Goal: Information Seeking & Learning: Learn about a topic

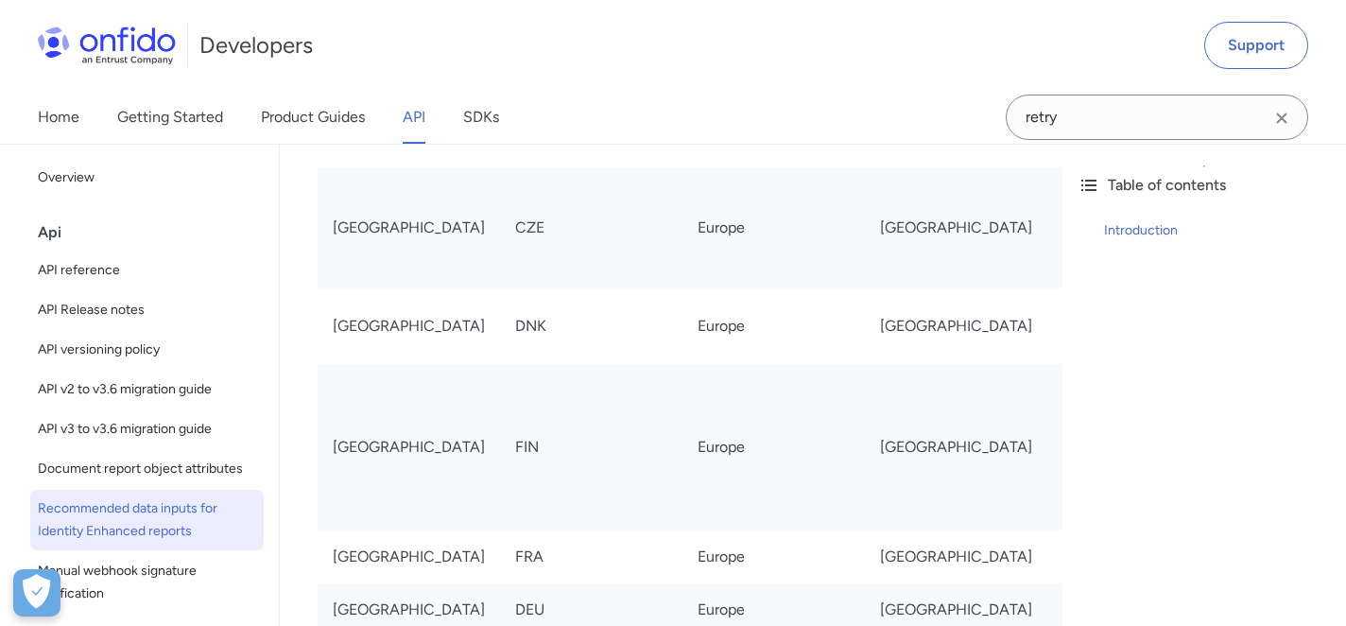
scroll to position [1665, 0]
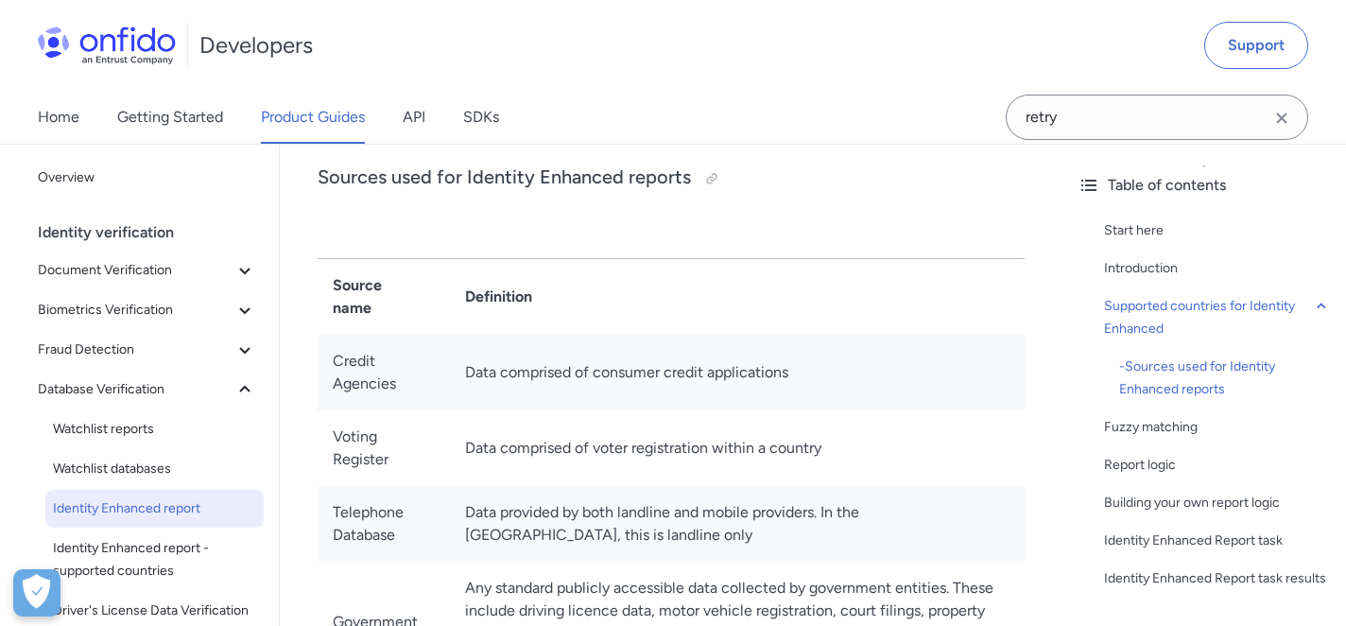
scroll to position [1045, 0]
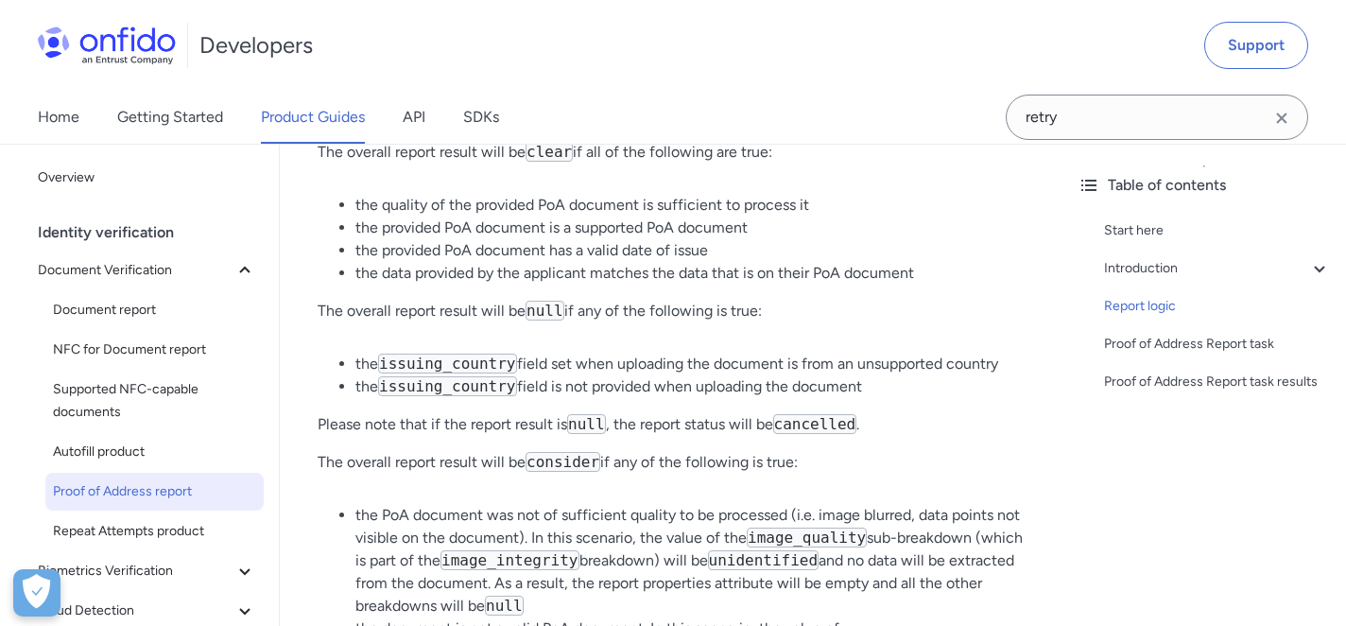
scroll to position [4164, 0]
drag, startPoint x: 720, startPoint y: 532, endPoint x: 345, endPoint y: 490, distance: 377.7
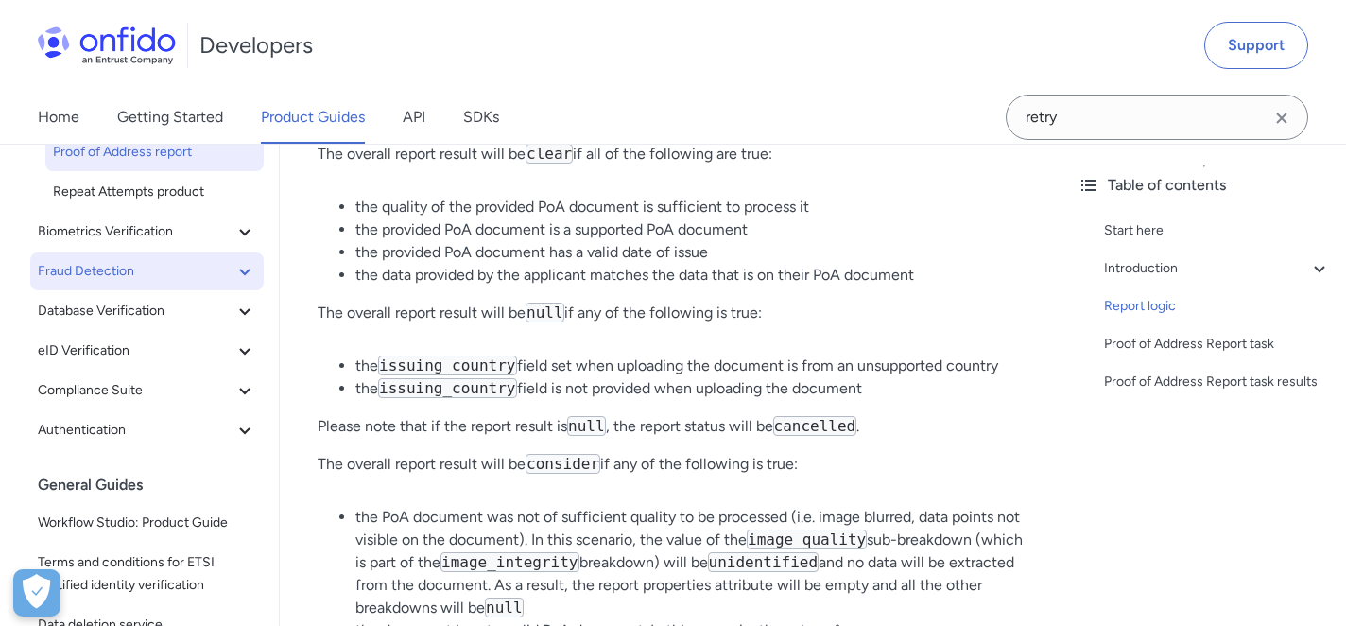
scroll to position [341, 0]
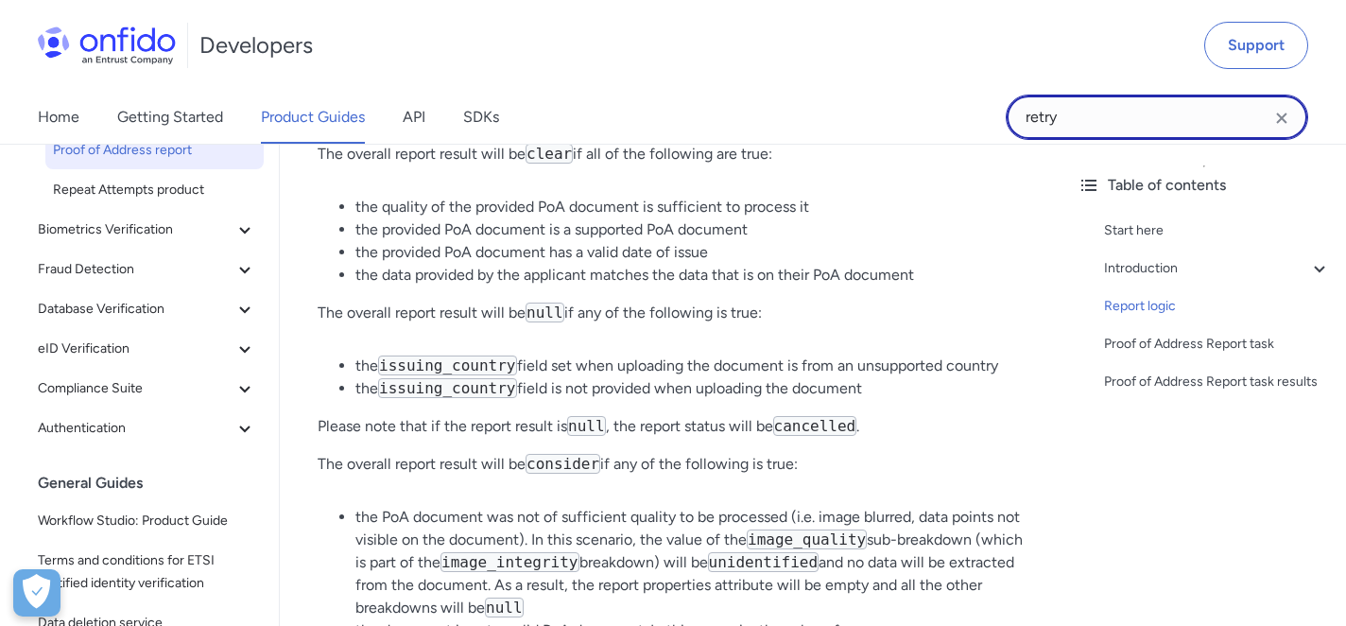
click at [1121, 122] on input "retry" at bounding box center [1157, 117] width 303 height 45
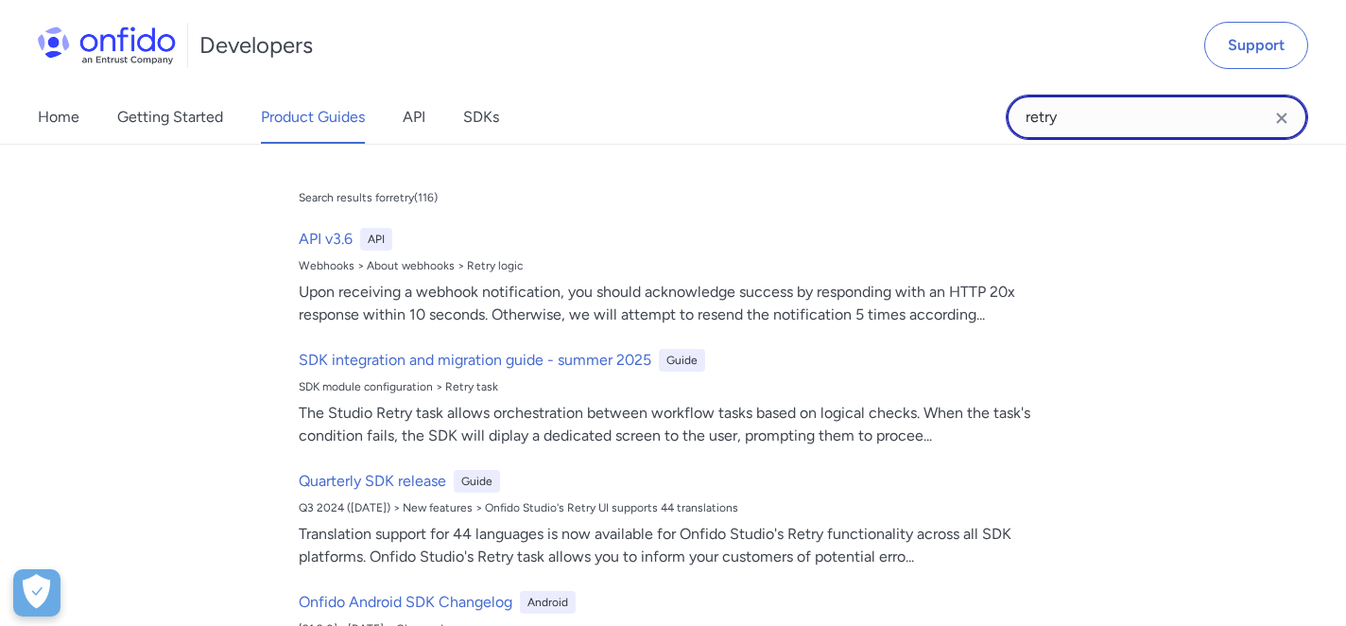
click at [1121, 122] on input "retry" at bounding box center [1157, 117] width 303 height 45
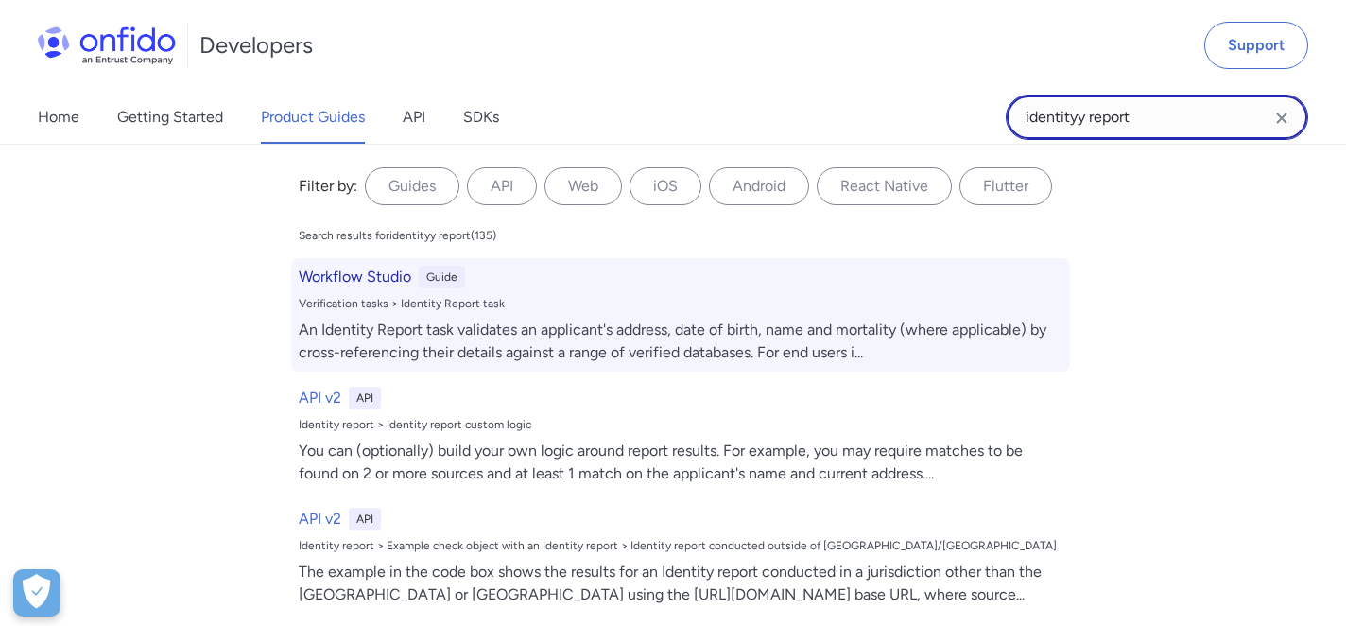
type input "identityy report"
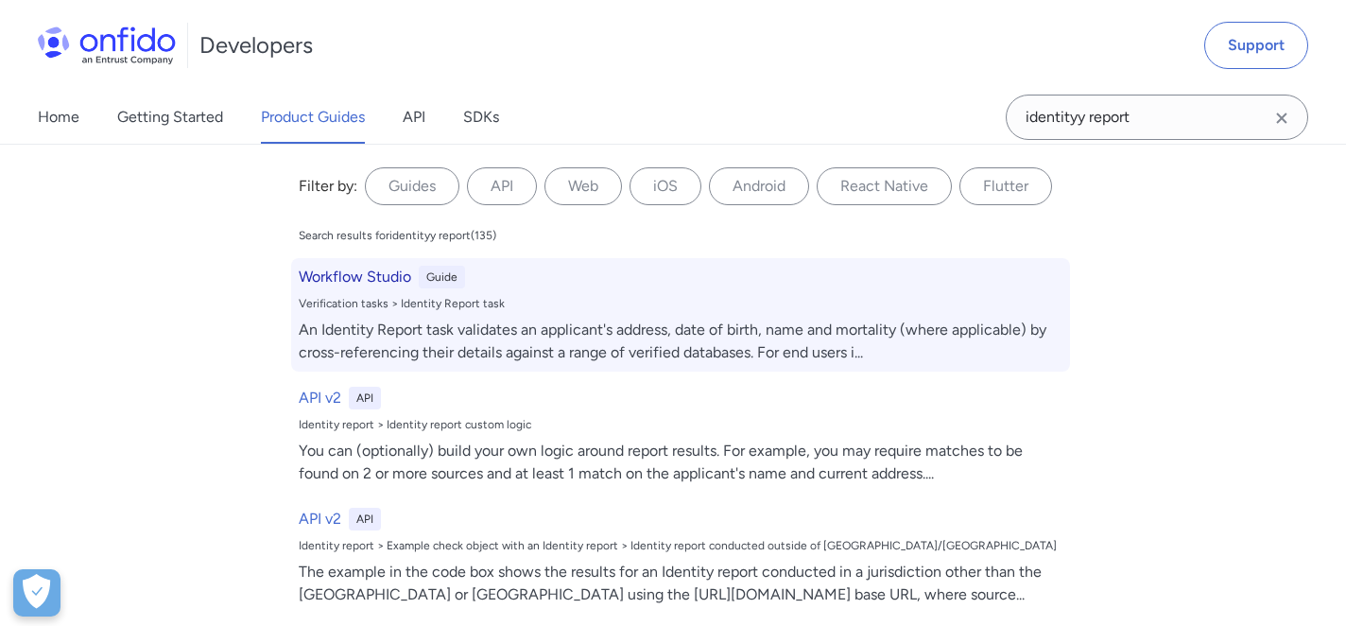
click at [361, 281] on h6 "Workflow Studio" at bounding box center [355, 277] width 113 height 23
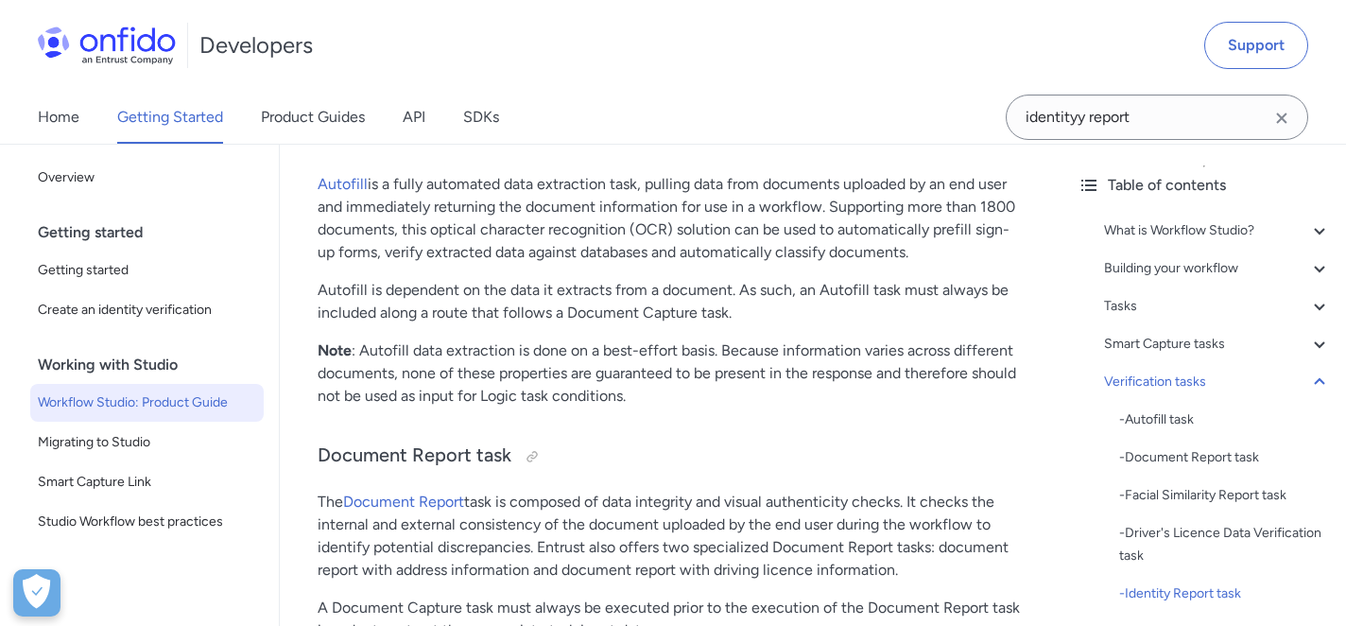
scroll to position [15183, 0]
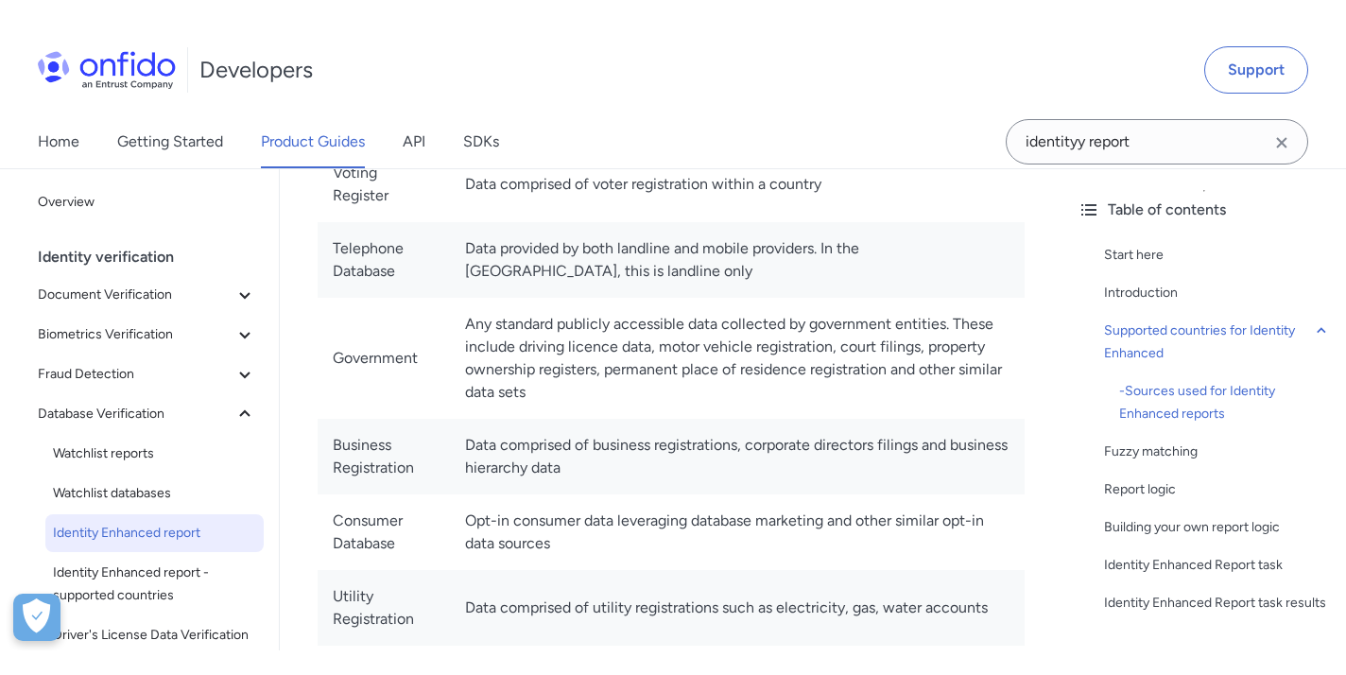
scroll to position [1325, 0]
